Goal: Task Accomplishment & Management: Manage account settings

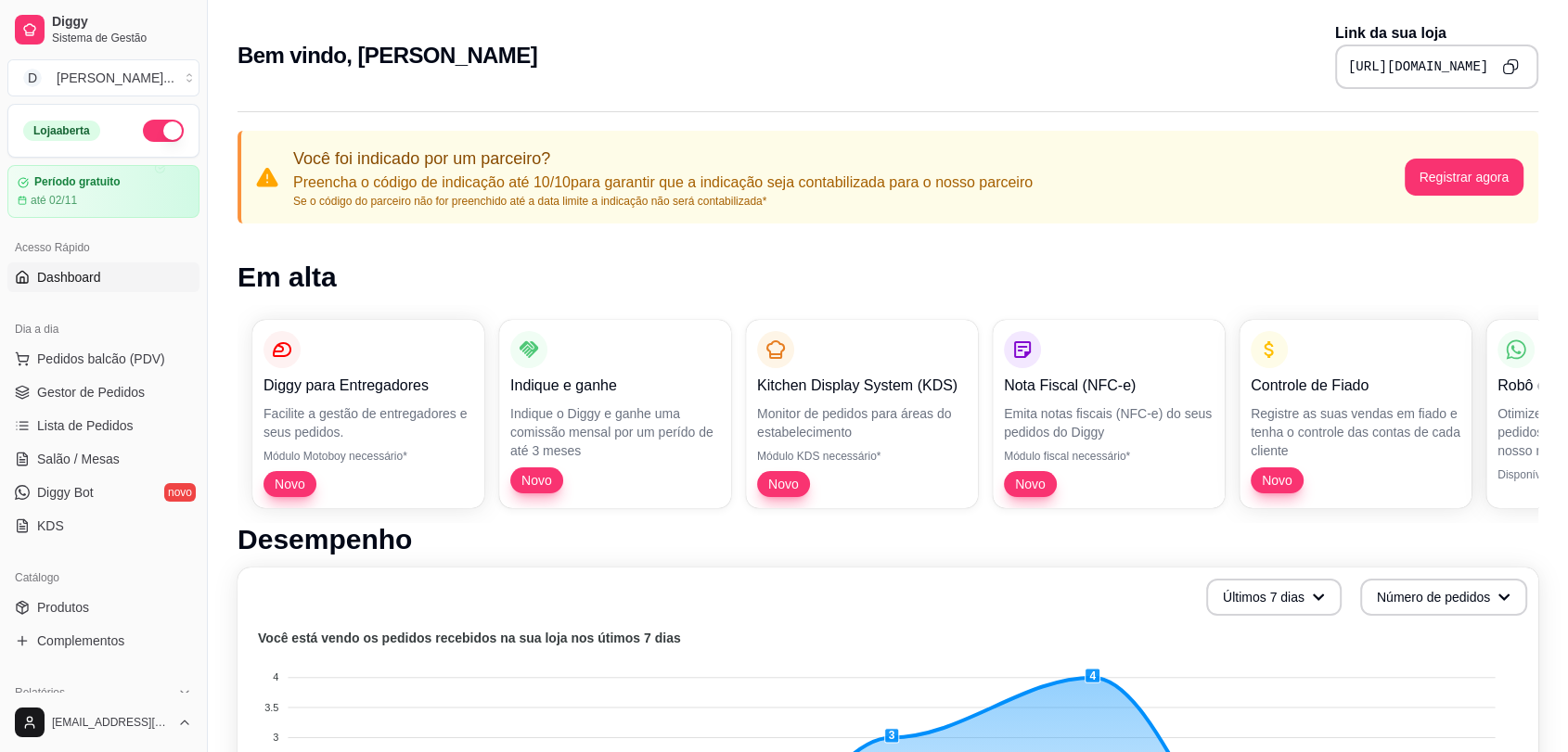
click at [1520, 65] on button "Copy to clipboard" at bounding box center [1510, 67] width 30 height 30
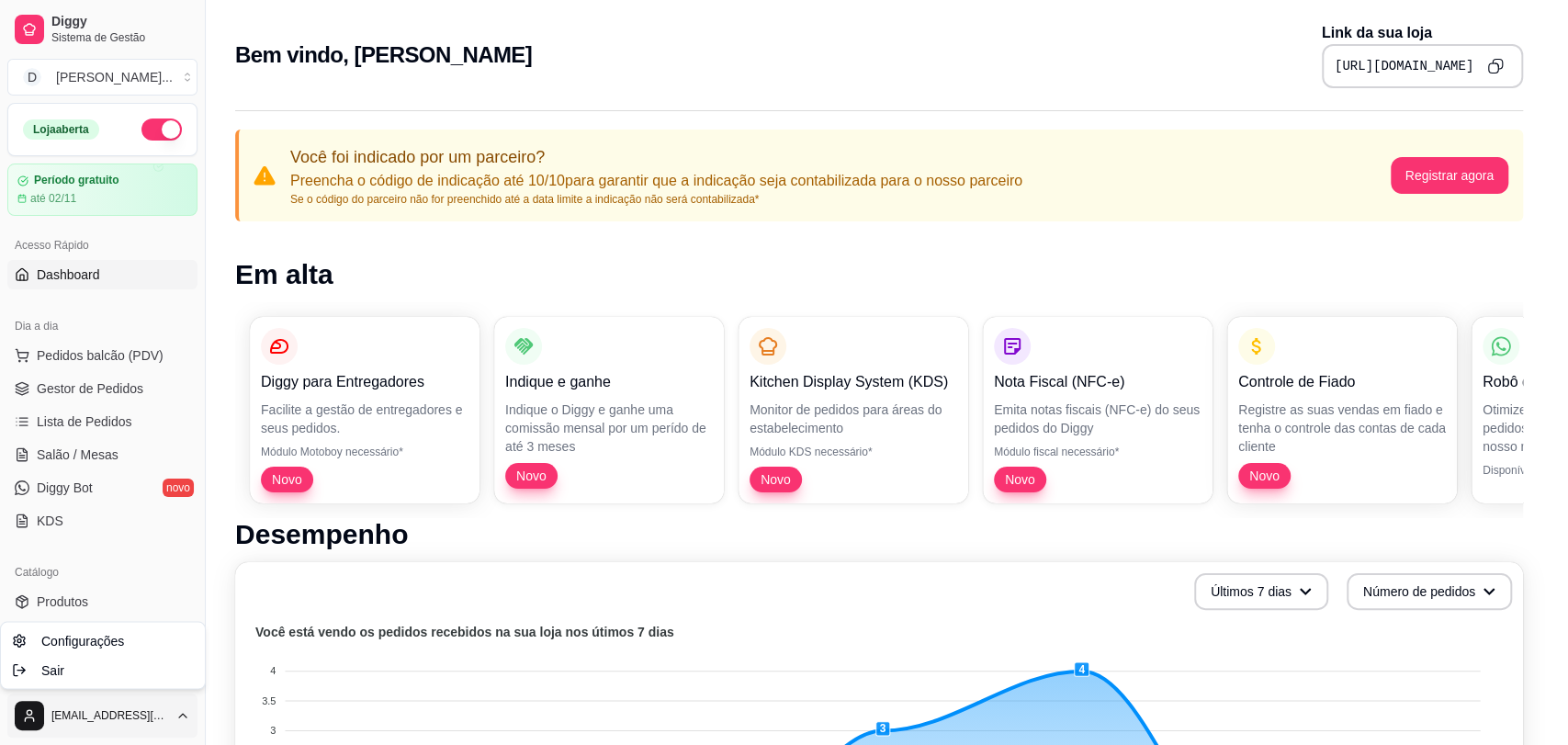
click at [177, 709] on html "Diggy Sistema de Gestão D Divino Sabor ... Loja aberta Período gratuito até 02/…" at bounding box center [784, 372] width 1568 height 745
click at [117, 674] on div "Sair" at bounding box center [103, 670] width 197 height 30
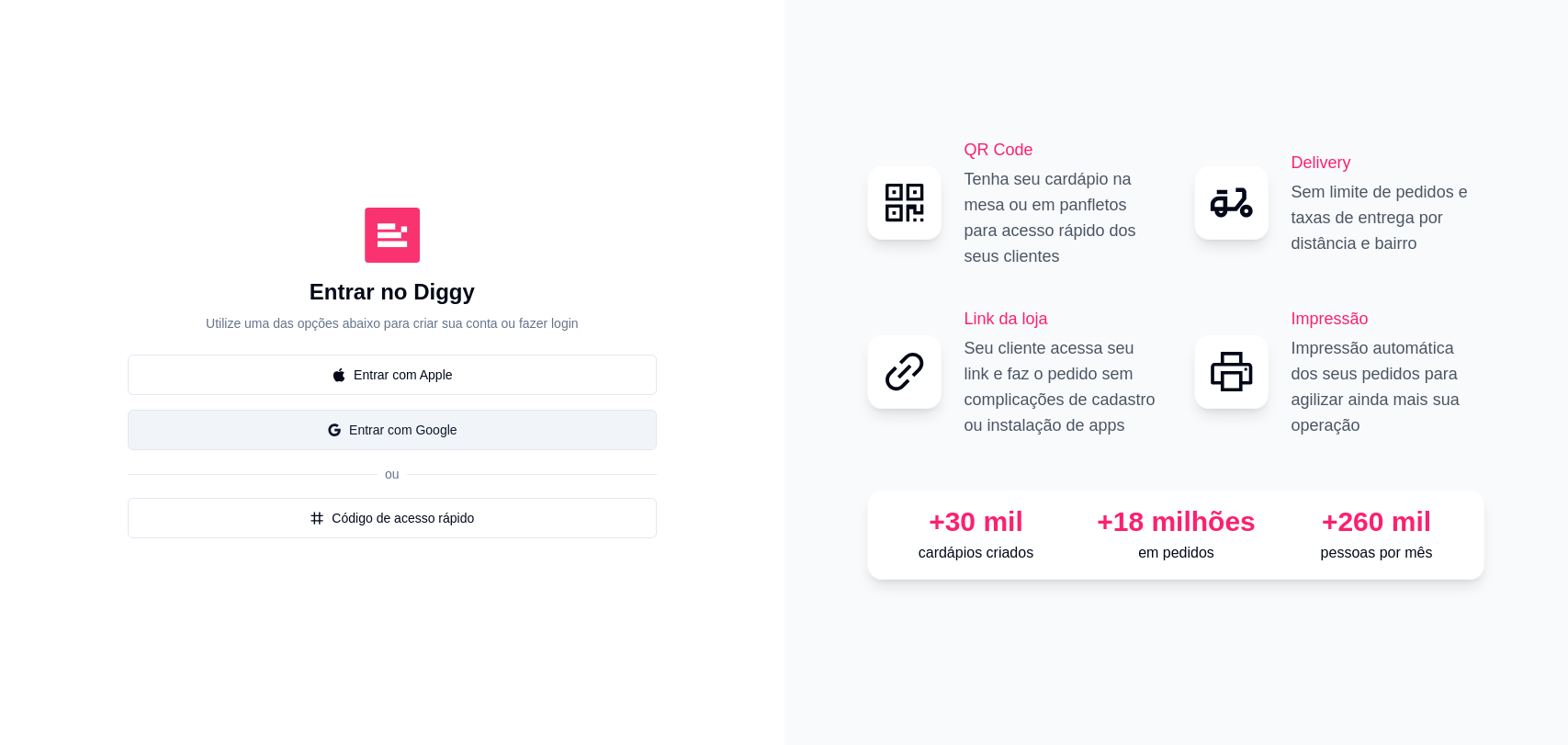
click at [456, 434] on button "Entrar com Google" at bounding box center [392, 430] width 529 height 40
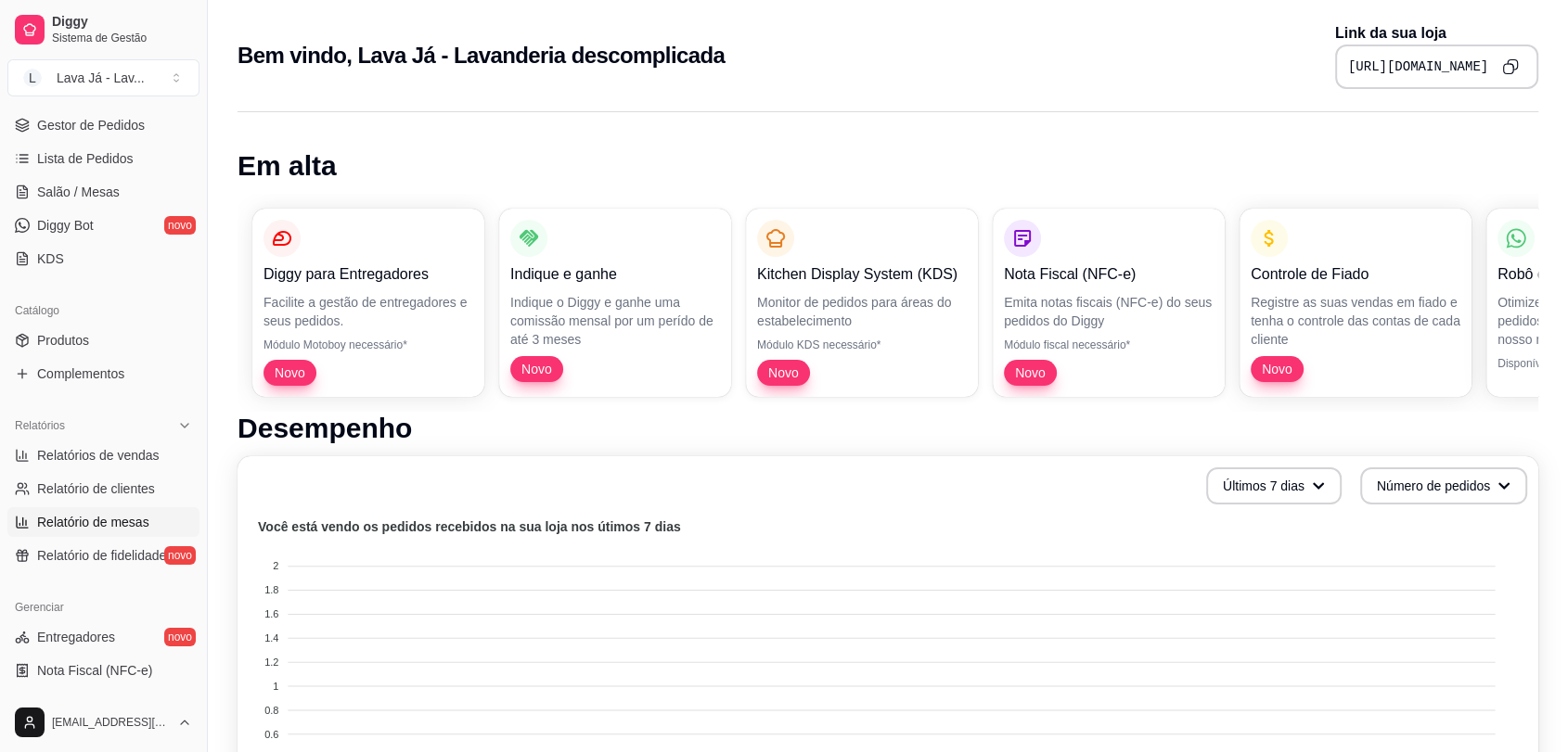
scroll to position [412, 0]
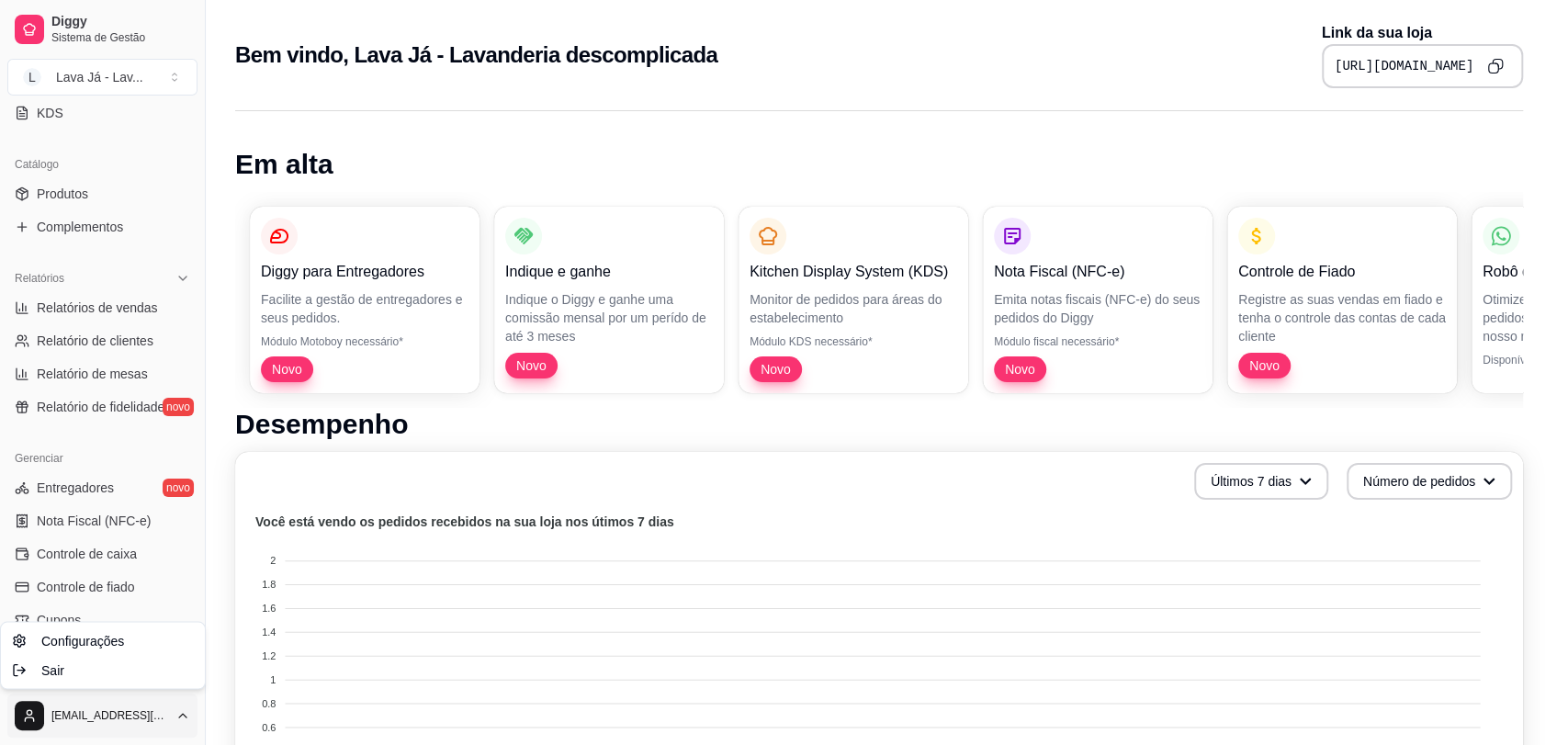
click at [107, 721] on html "Diggy Sistema de Gestão L Lava Já - Lav ... Loja aberta Plano Essencial até 30/…" at bounding box center [784, 372] width 1568 height 745
click at [63, 656] on div "Sair" at bounding box center [103, 670] width 197 height 30
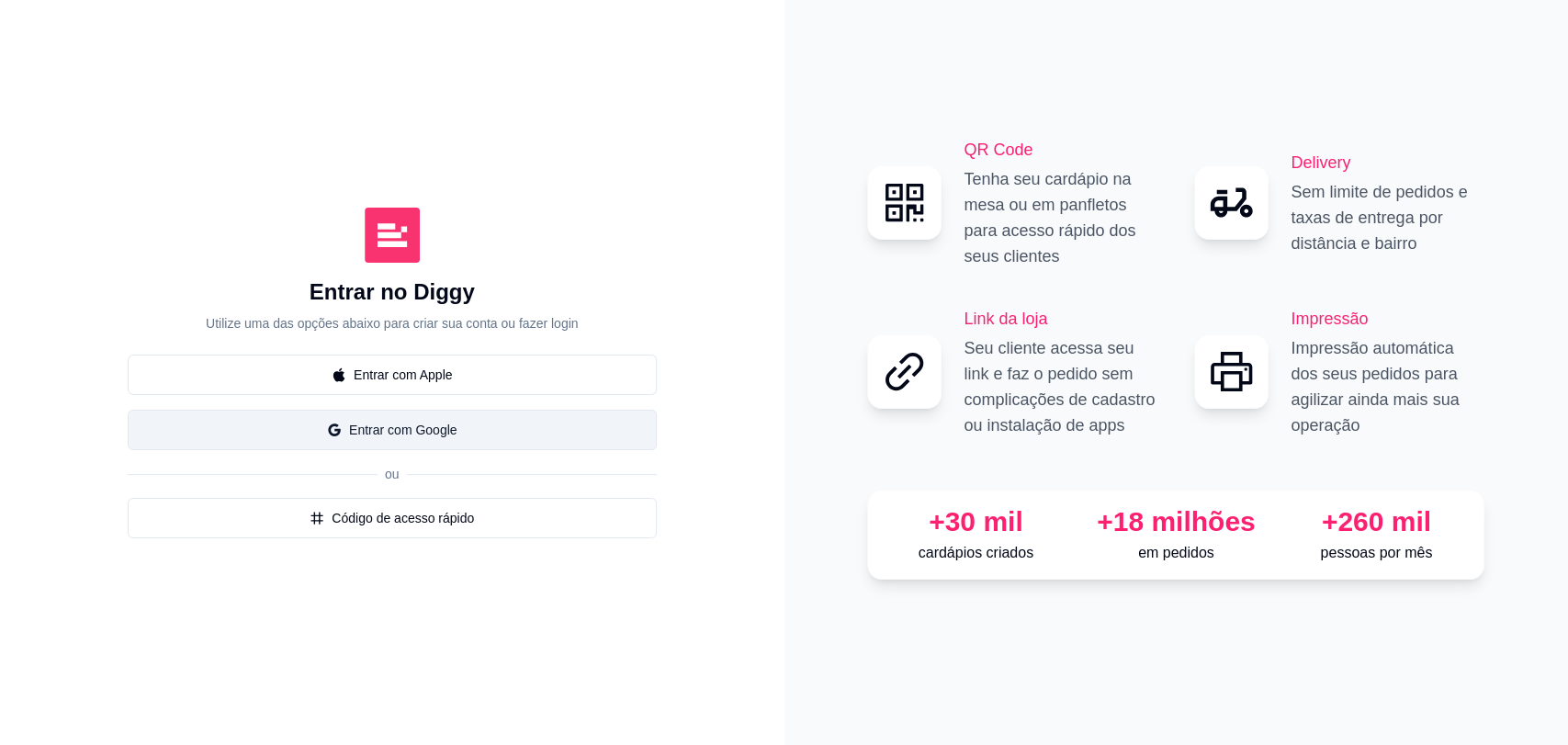
click at [444, 439] on button "Entrar com Google" at bounding box center [392, 430] width 529 height 40
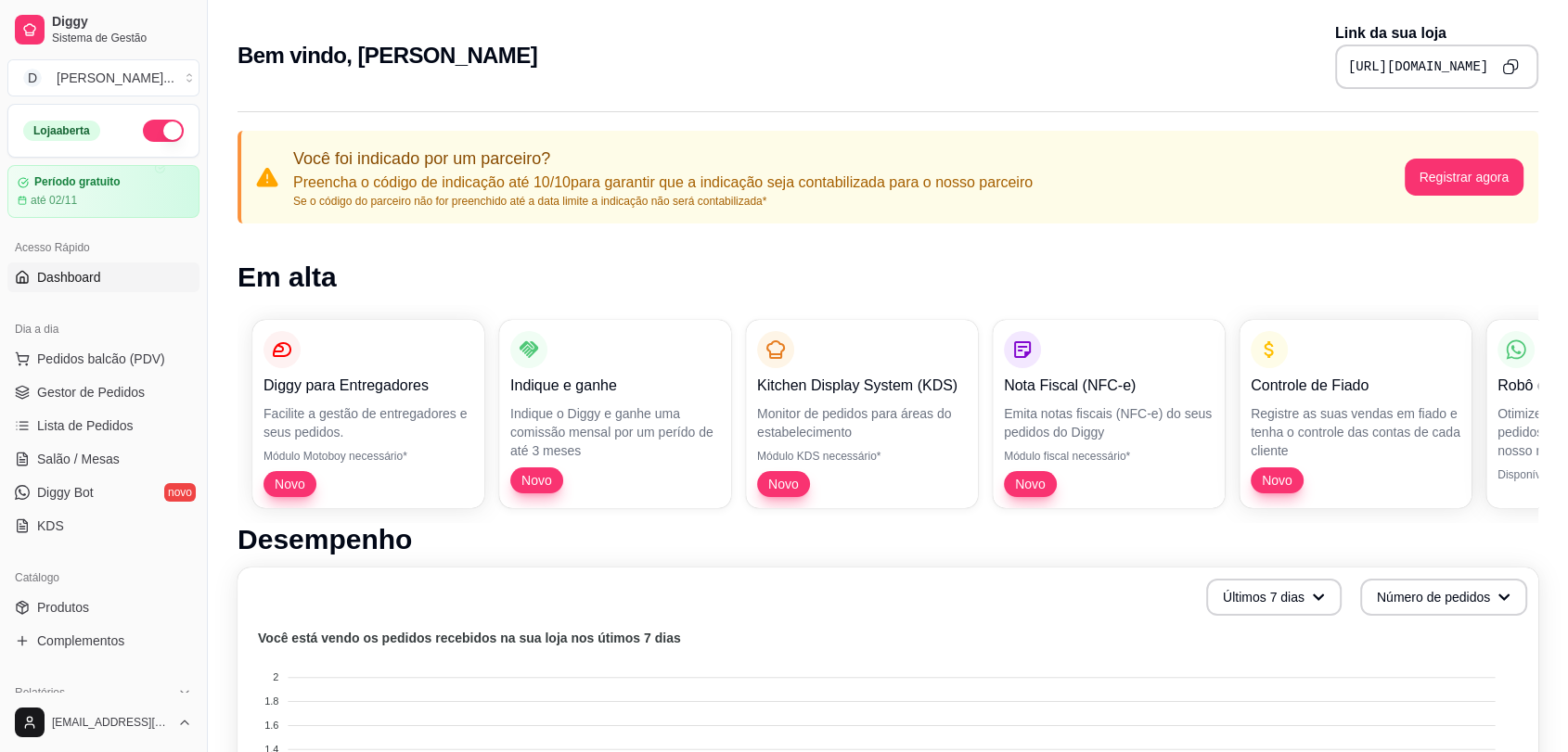
click at [1517, 69] on icon "Copy to clipboard" at bounding box center [1510, 66] width 16 height 16
